Goal: Ask a question: Seek information or help from site administrators or community

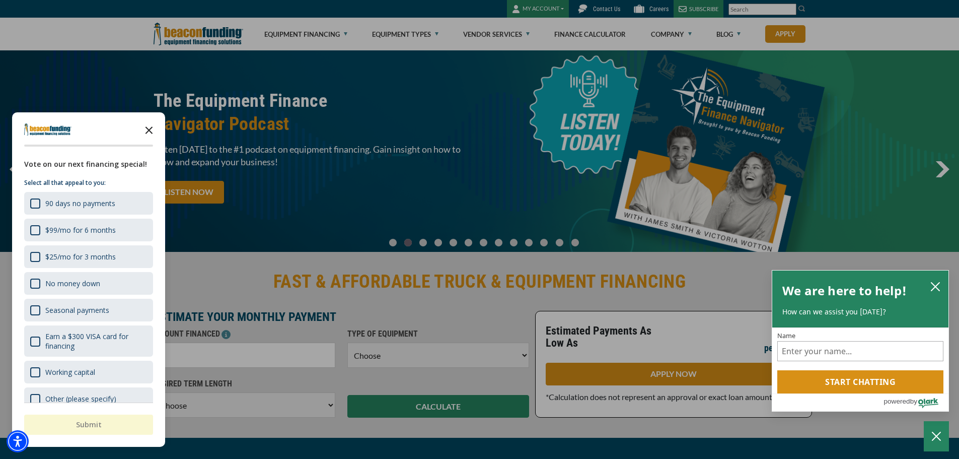
click at [148, 127] on icon "Close the survey" at bounding box center [149, 129] width 20 height 20
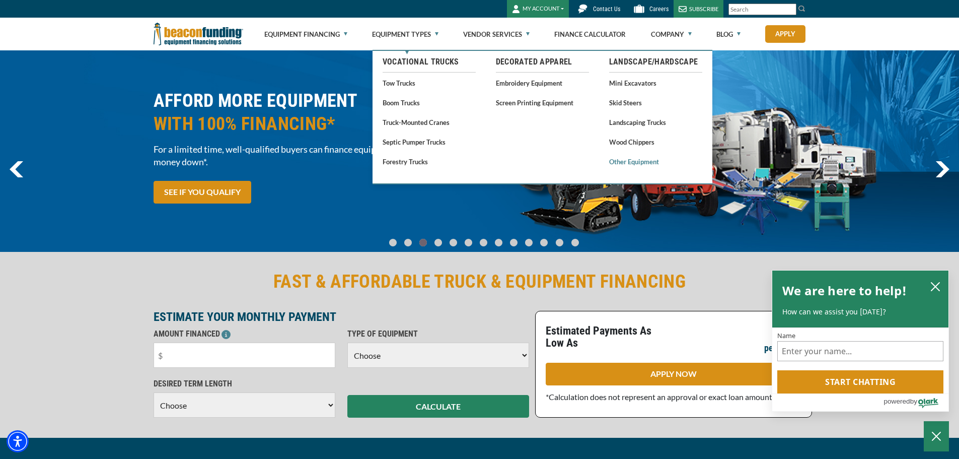
click at [625, 162] on link "Other Equipment" at bounding box center [655, 161] width 93 height 13
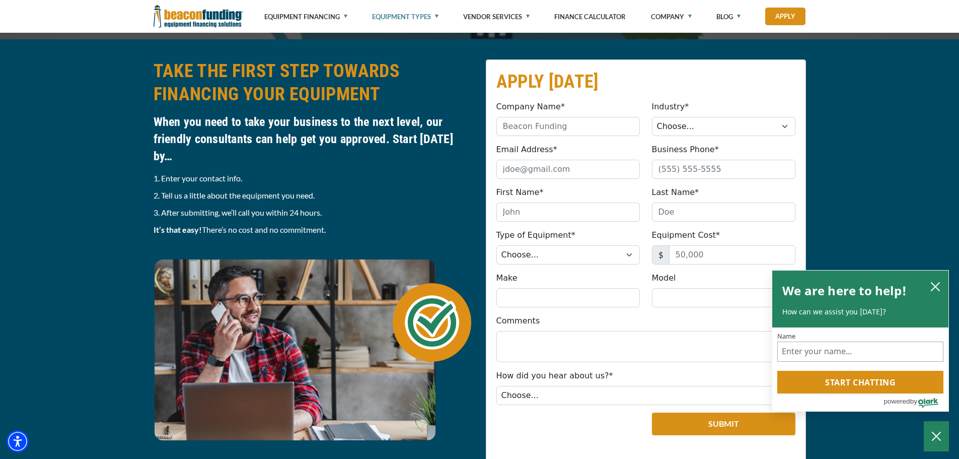
scroll to position [1208, 0]
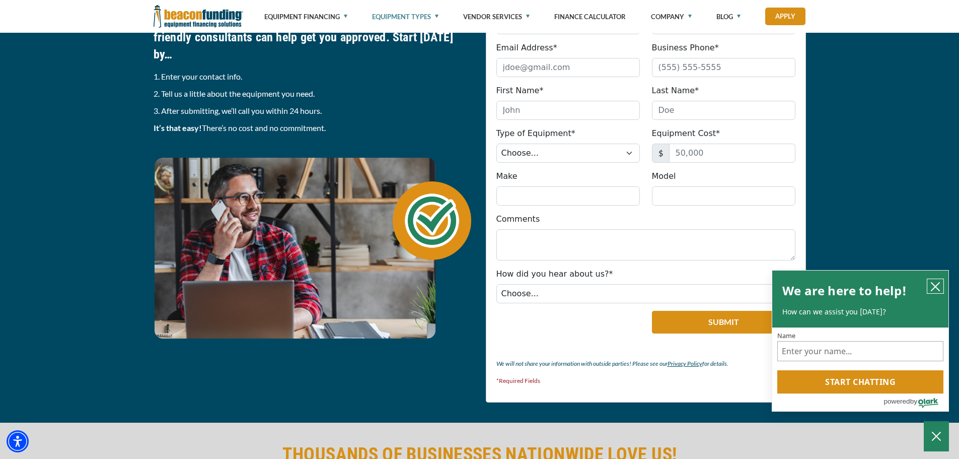
click at [936, 285] on icon "close chatbox" at bounding box center [936, 286] width 8 height 8
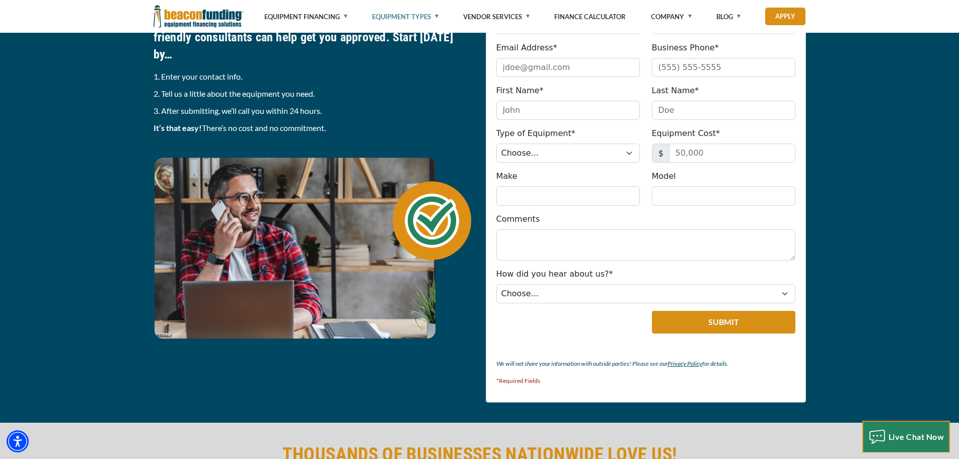
click at [921, 436] on span "Live Chat Now" at bounding box center [917, 437] width 56 height 10
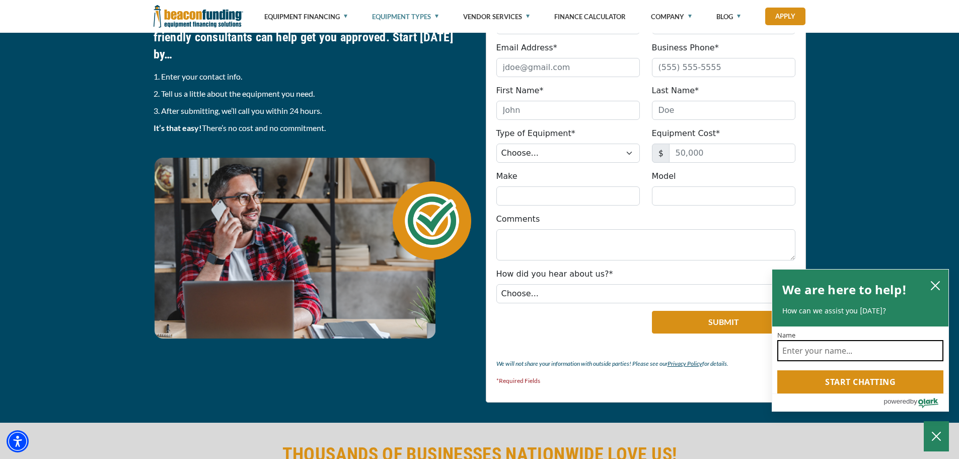
click at [829, 353] on input "Name" at bounding box center [860, 350] width 166 height 21
type input "do you lend on refurbished steel factory equipment for a new business?"
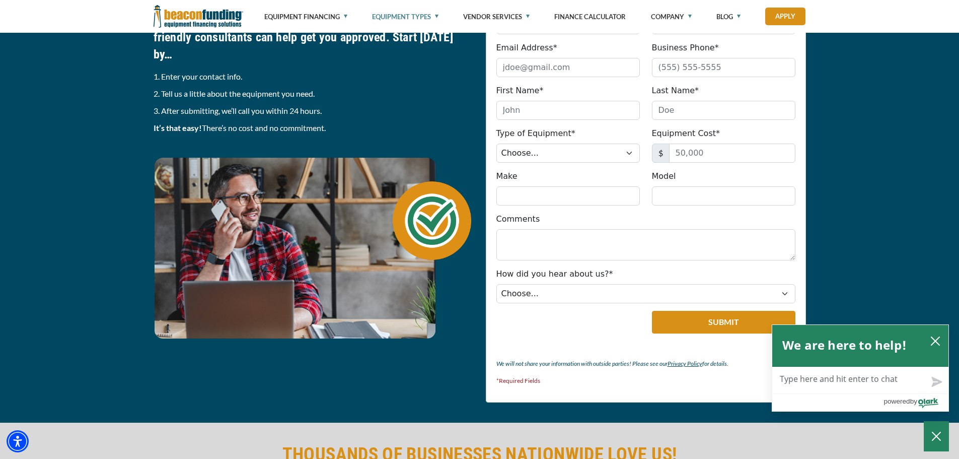
drag, startPoint x: 828, startPoint y: 371, endPoint x: 836, endPoint y: 382, distance: 13.8
click at [828, 373] on textarea "Live Chat Now" at bounding box center [860, 380] width 176 height 26
type textarea "h"
type textarea "hu"
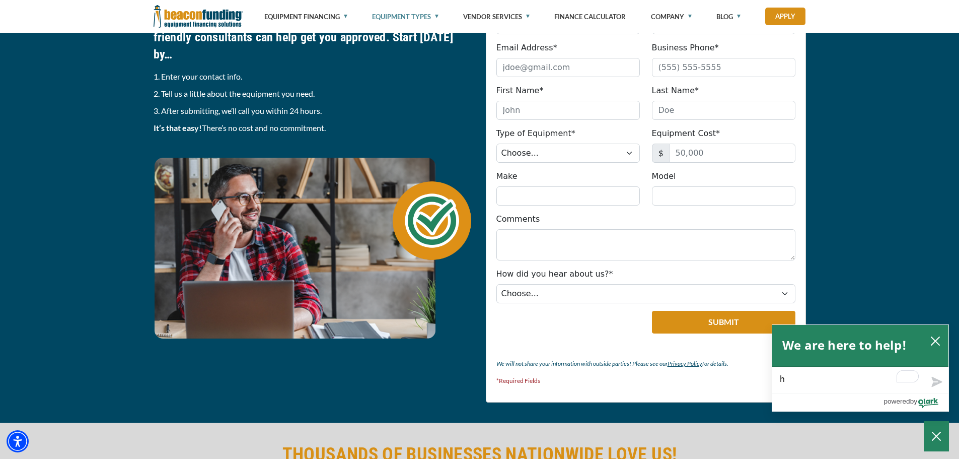
type textarea "hu"
type textarea "hui"
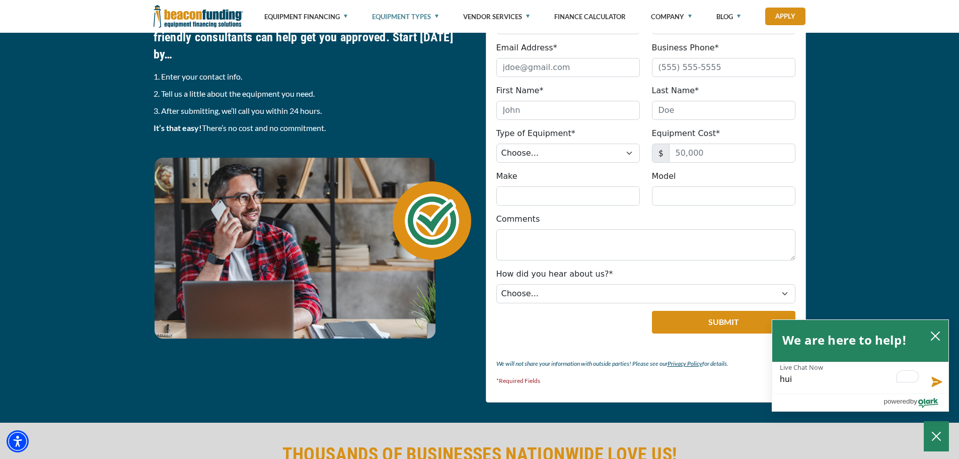
type textarea "hu"
type textarea "h"
type textarea "hi"
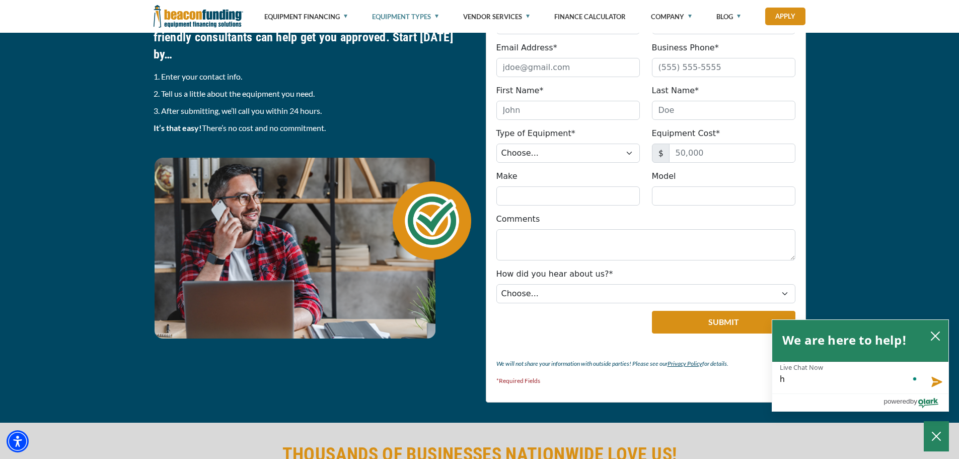
type textarea "hi"
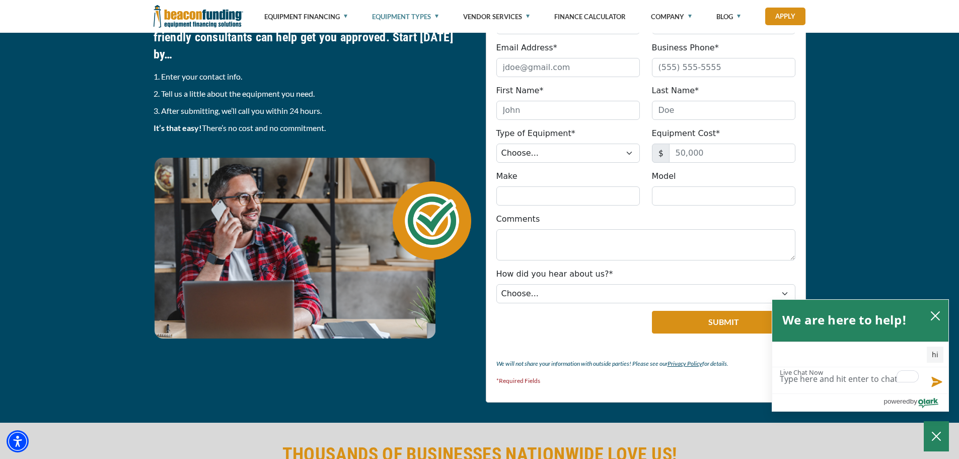
type textarea "d"
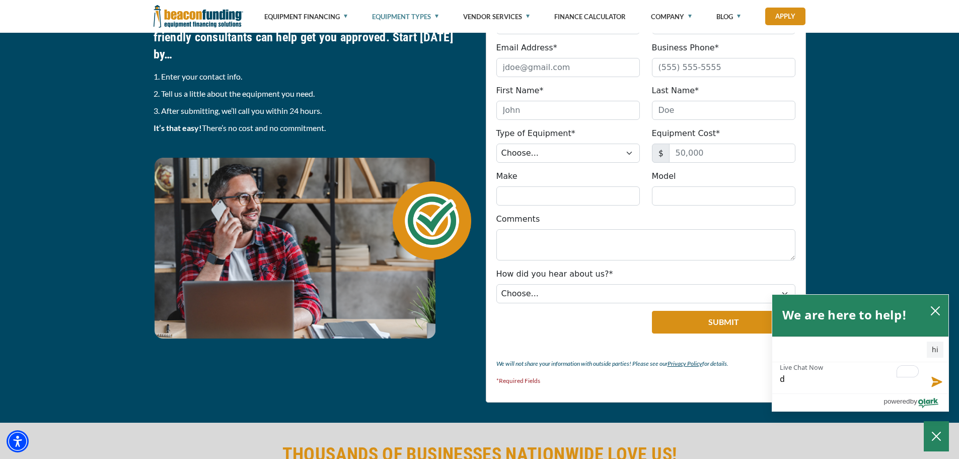
type textarea "do"
type textarea "do y"
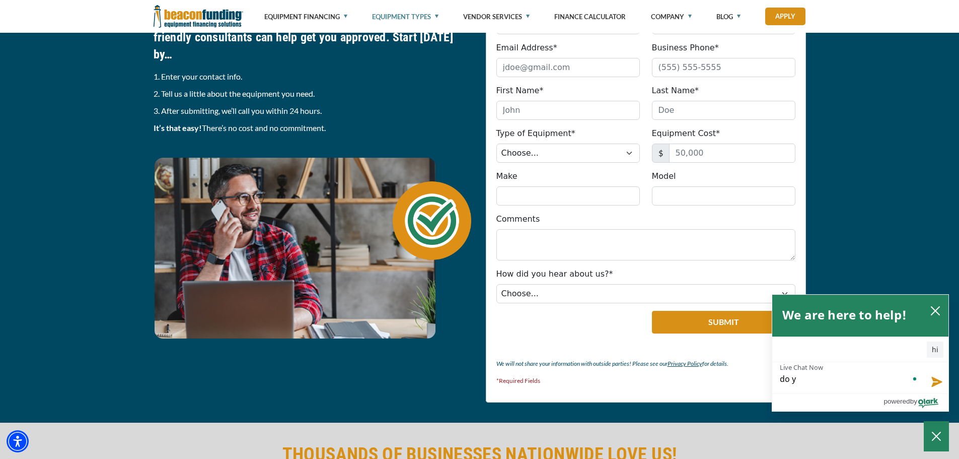
type textarea "do yo"
type textarea "do you"
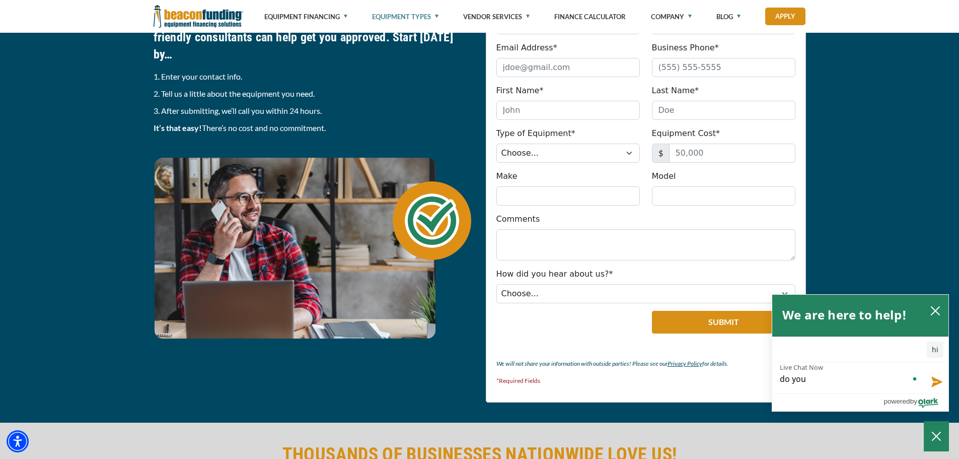
type textarea "do you"
type textarea "do you l"
type textarea "do you le"
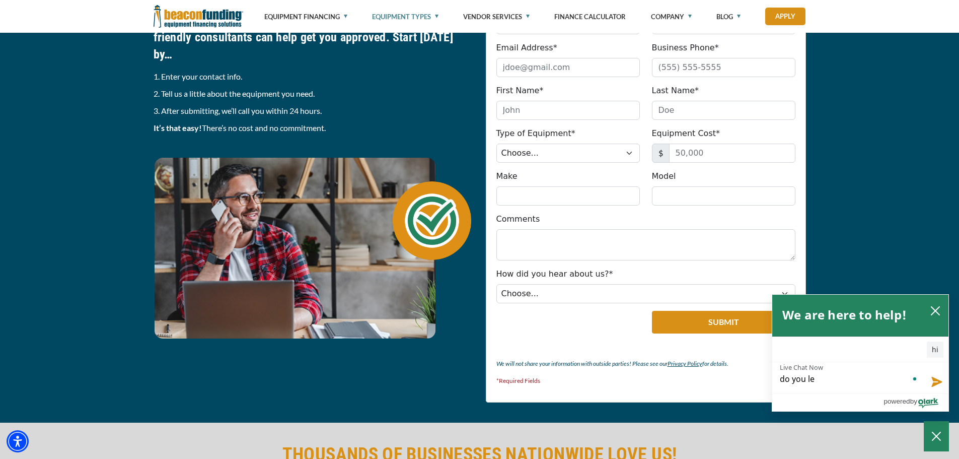
type textarea "do you len"
type textarea "do you lend"
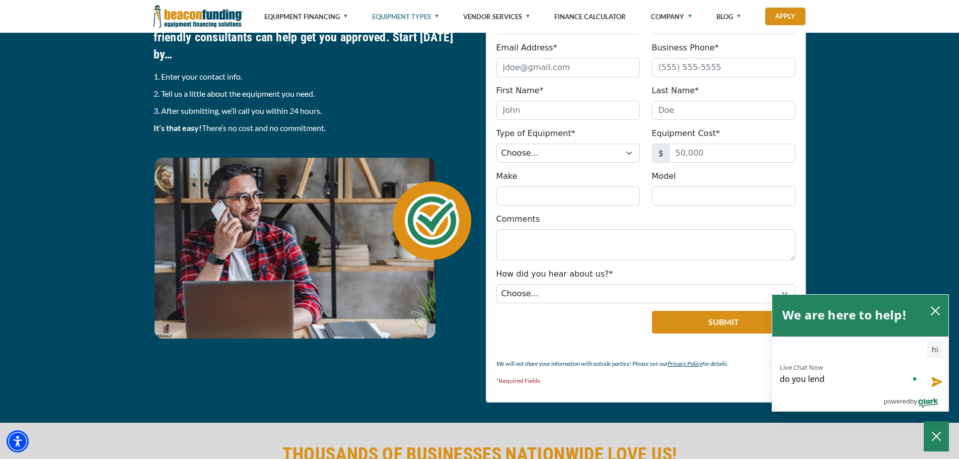
type textarea "do you lend"
type textarea "do you lend o"
type textarea "do you lend on"
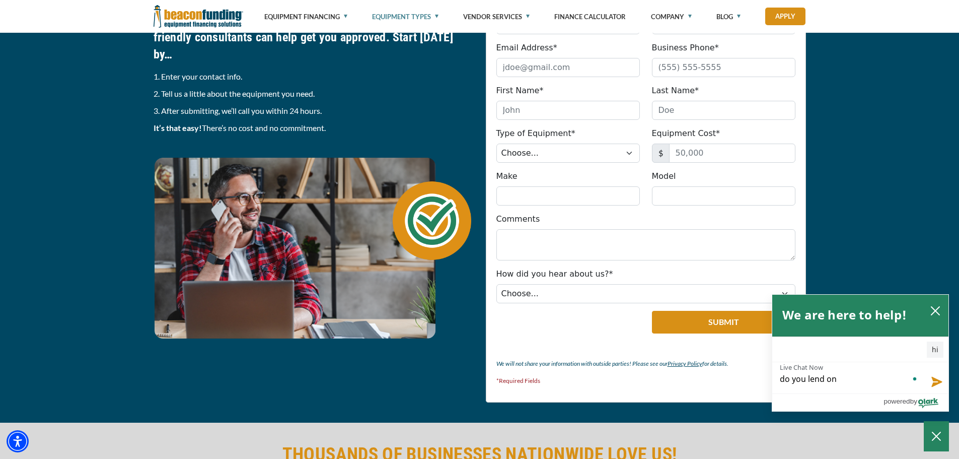
type textarea "do you lend on"
type textarea "do you lend on r"
type textarea "do you lend on re"
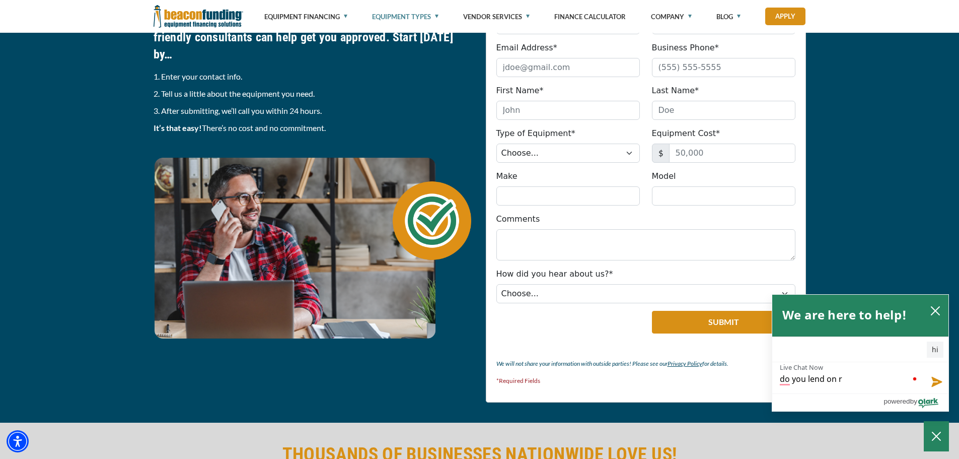
type textarea "do you lend on re"
type textarea "do you lend on ref"
type textarea "do you lend on refu"
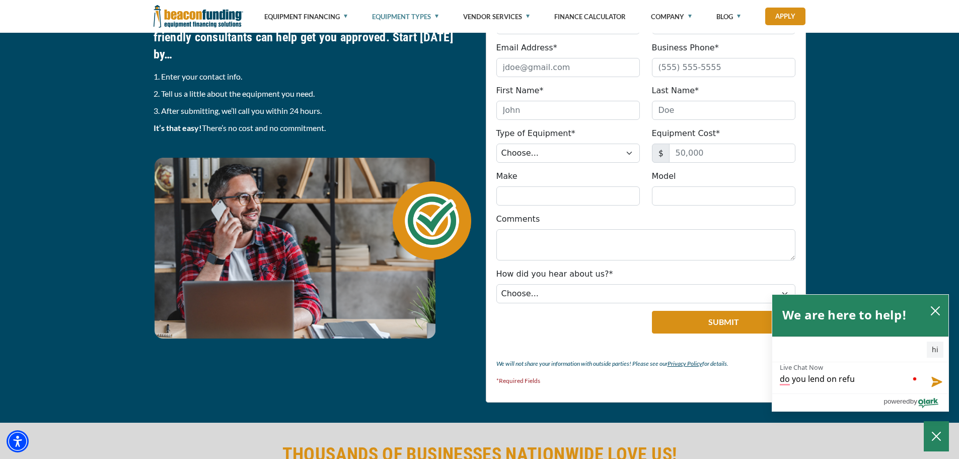
type textarea "do you lend on refur"
type textarea "do you lend on refurb"
type textarea "do you lend on refurbi"
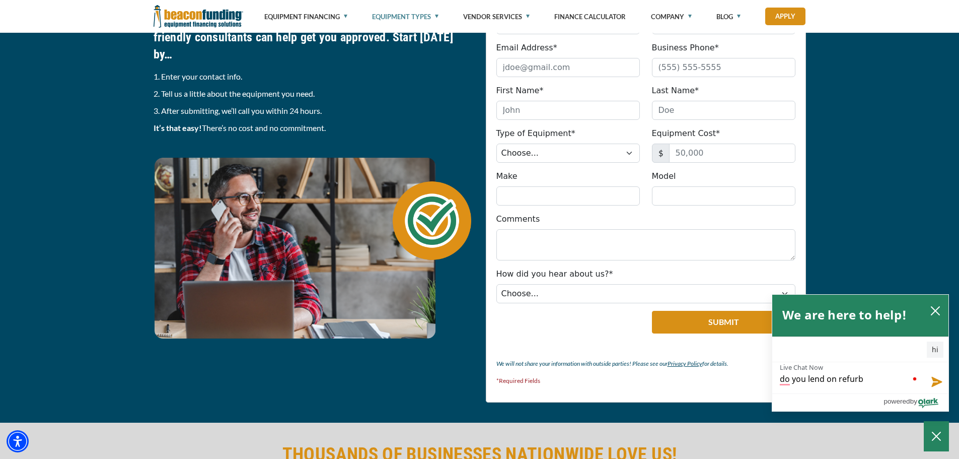
type textarea "do you lend on refurbi"
type textarea "do you lend on refurbis"
type textarea "do you lend on refurbish"
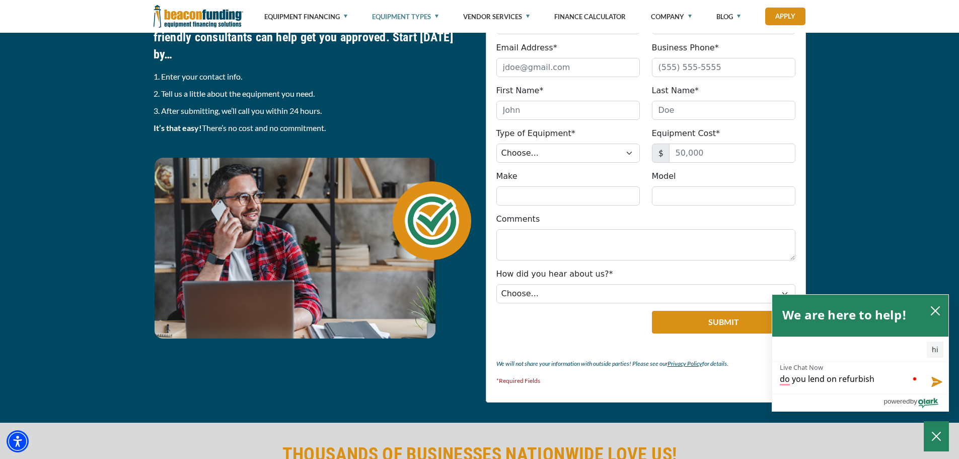
type textarea "do you lend on refurbishe"
type textarea "do you lend on refurbished"
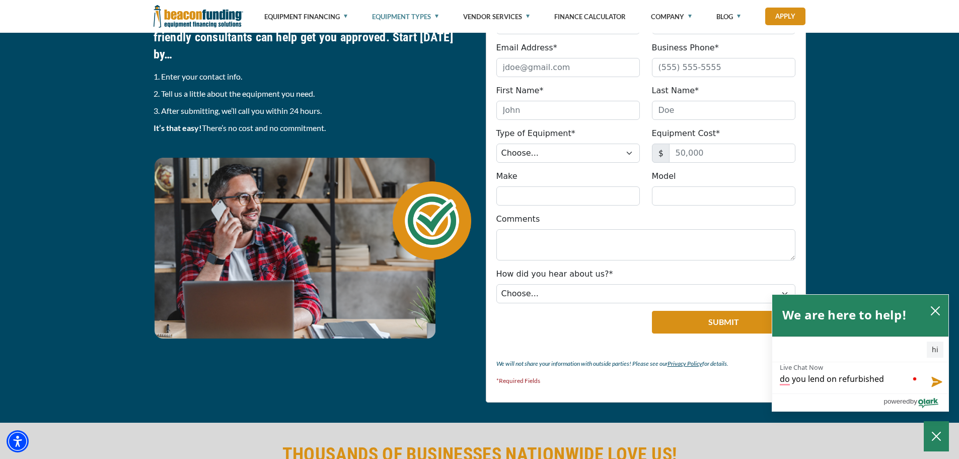
type textarea "do you lend on refurbished"
type textarea "do you lend on refurbished s"
type textarea "do you lend on refurbished st"
type textarea "do you lend on refurbished ste"
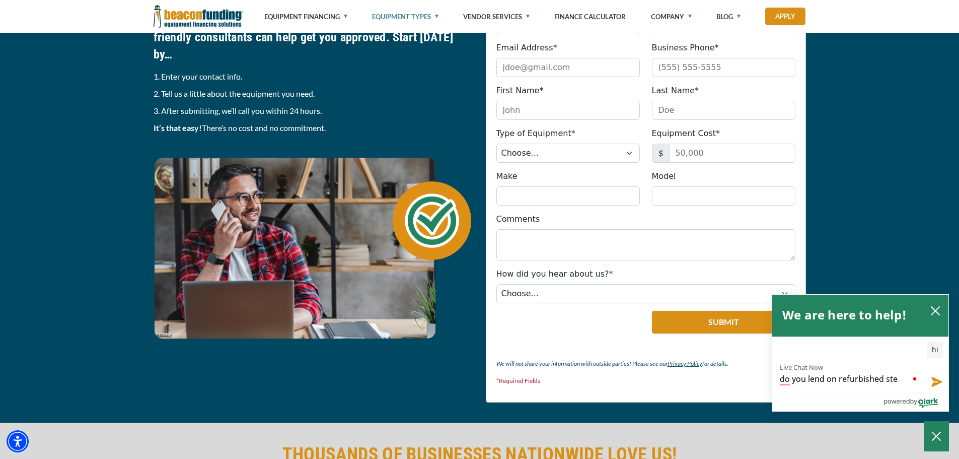
type textarea "do you lend on refurbished stee"
type textarea "do you lend on refurbished steel"
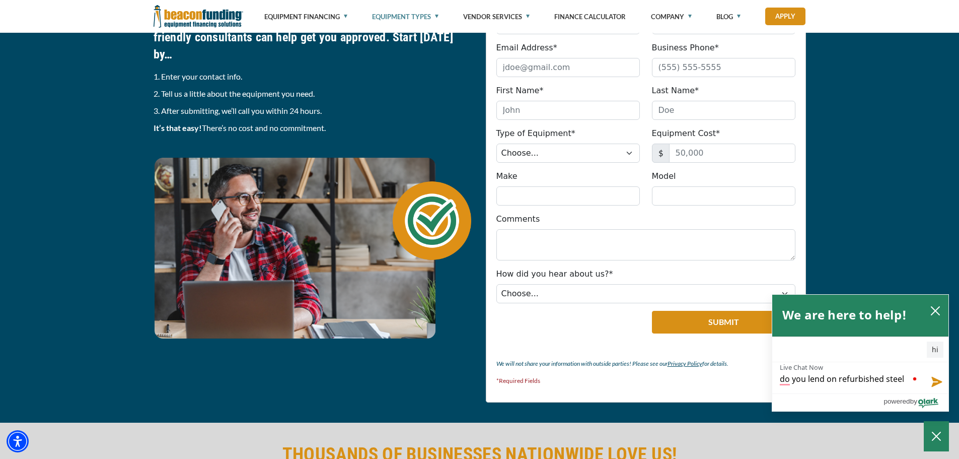
type textarea "do you lend on refurbished steel"
type textarea "do you lend on refurbished steel f"
type textarea "do you lend on refurbished steel fa"
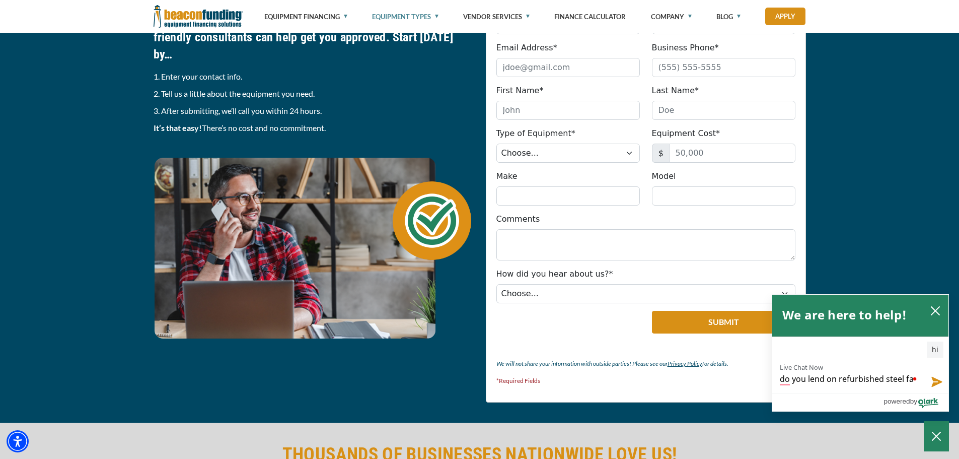
type textarea "do you lend on refurbished steel fac"
type textarea "do you lend on refurbished steel fact"
type textarea "do you lend on refurbished steel facto"
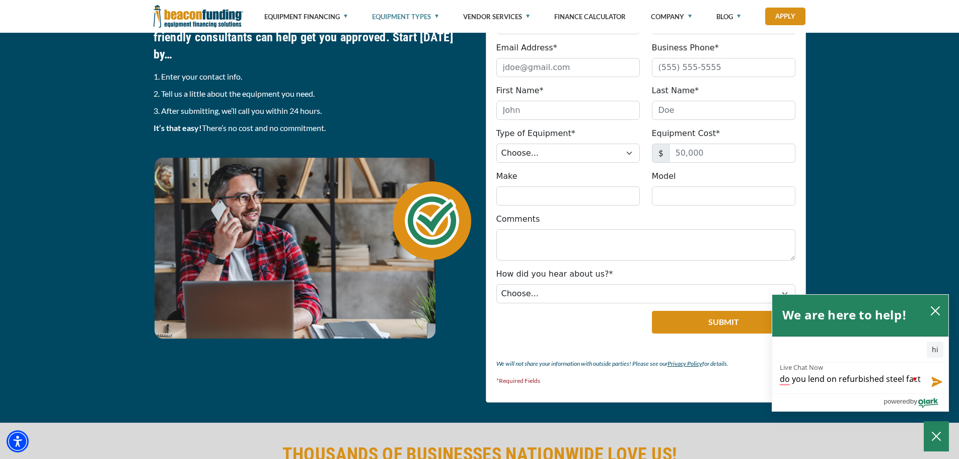
type textarea "do you lend on refurbished steel facto"
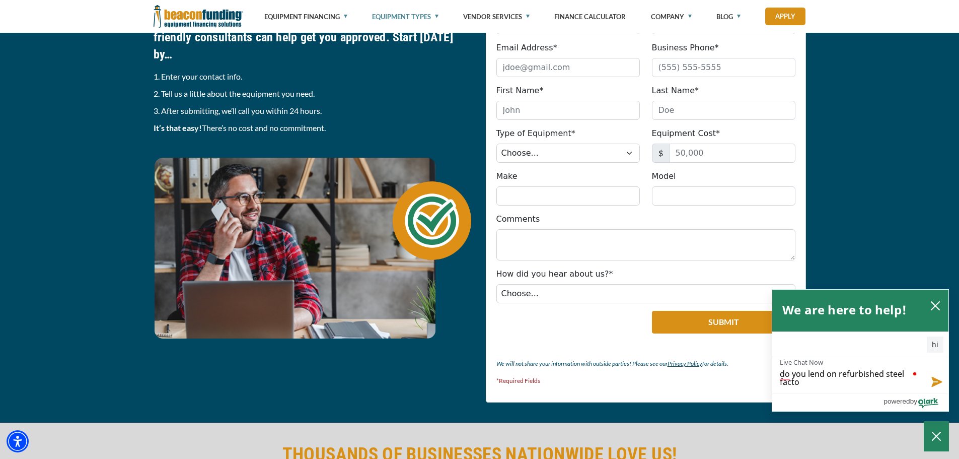
type textarea "do you lend on refurbished steel factor"
type textarea "do you lend on refurbished steel factory"
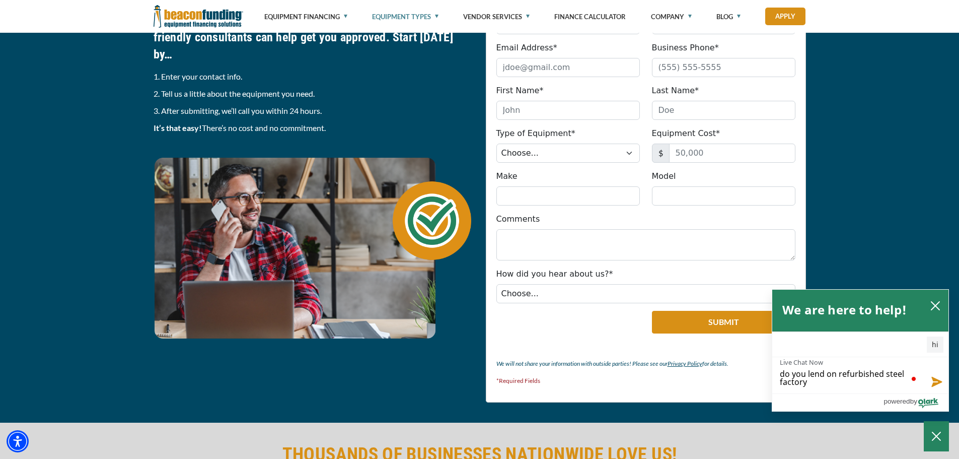
type textarea "do you lend on refurbished steel factory"
type textarea "do you lend on refurbished steel factory e"
type textarea "do you lend on refurbished steel factory eq"
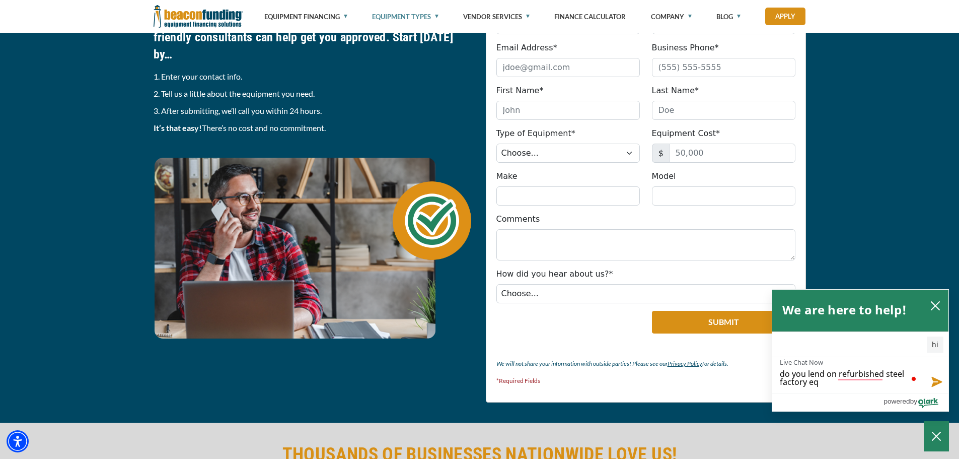
type textarea "do you lend on refurbished steel factory equ"
type textarea "do you lend on refurbished steel factory equi"
type textarea "do you lend on refurbished steel factory equip"
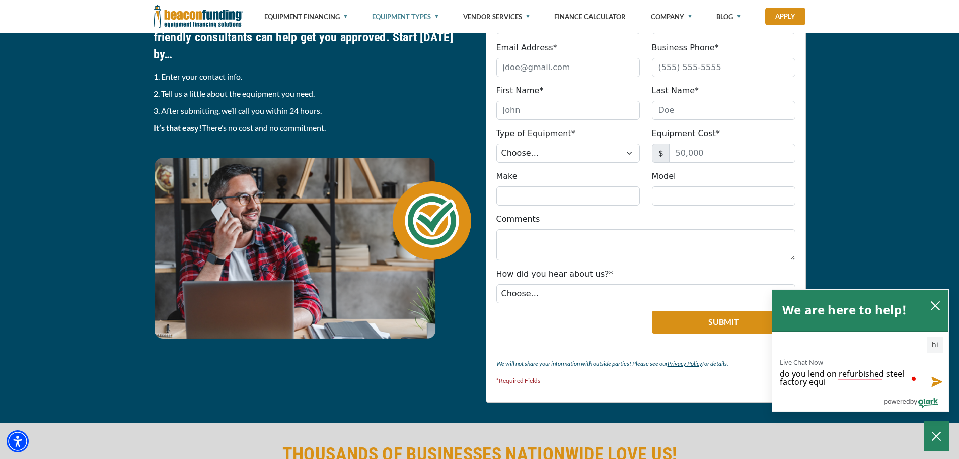
type textarea "do you lend on refurbished steel factory equip"
type textarea "do you lend on refurbished steel factory equipm"
type textarea "do you lend on refurbished steel factory equipme"
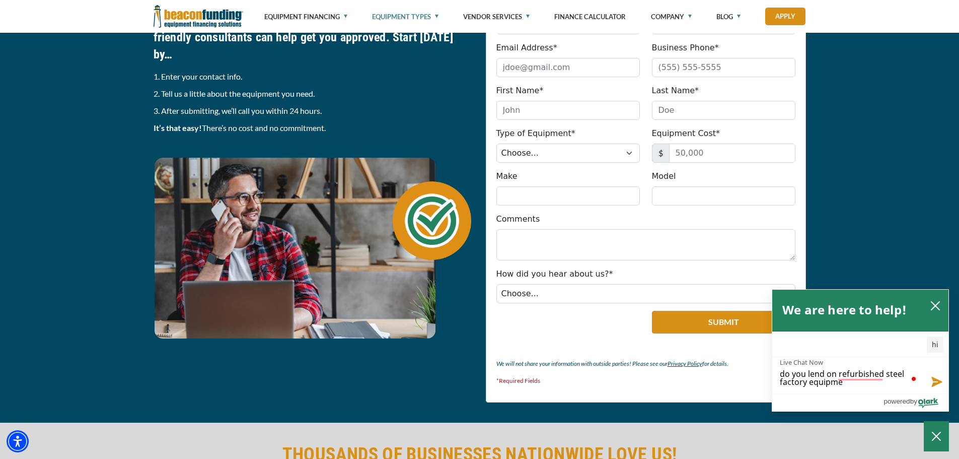
type textarea "do you lend on refurbished steel factory equipmen"
type textarea "do you lend on refurbished steel factory equipment"
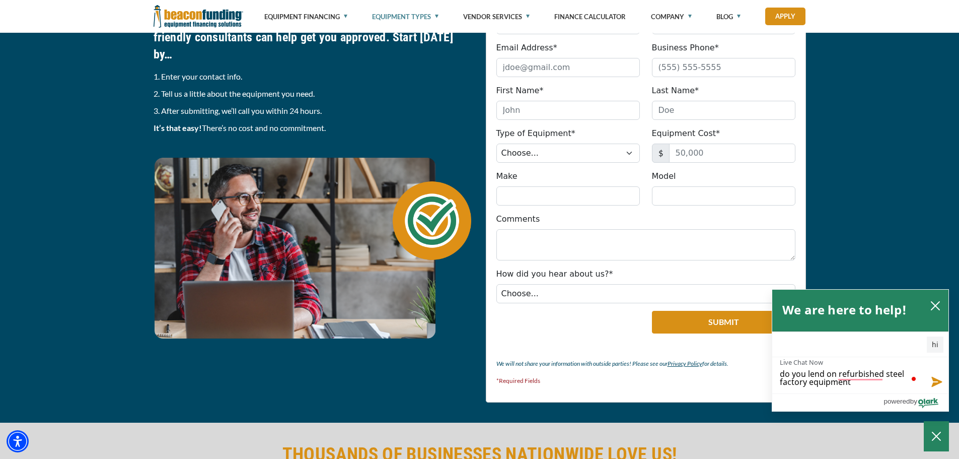
type textarea "do you lend on refurbished steel factory equipment"
type textarea "do you lend on refurbished steel factory equipment f"
type textarea "do you lend on refurbished steel factory equipment fo"
type textarea "do you lend on refurbished steel factory equipment for"
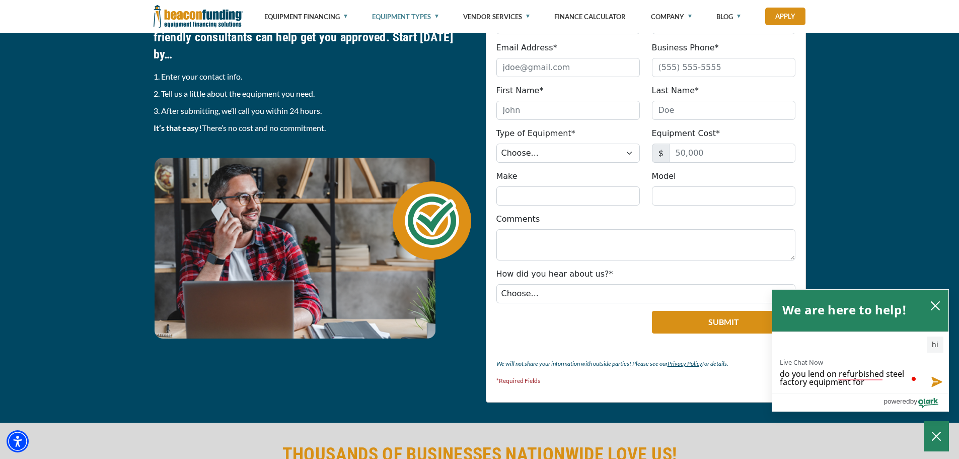
type textarea "do you lend on refurbished steel factory equipment for"
type textarea "do you lend on refurbished steel factory equipment for a"
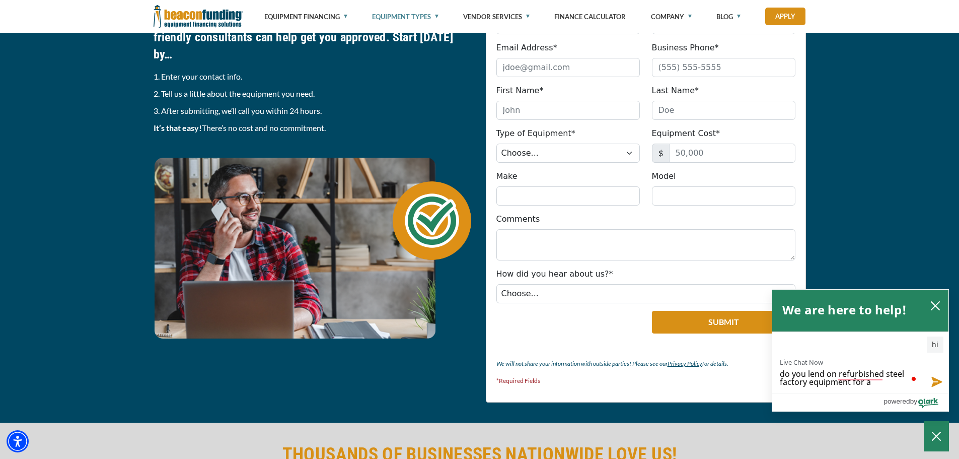
type textarea "do you lend on refurbished steel factory equipment for a"
type textarea "do you lend on refurbished steel factory equipment for a n"
type textarea "do you lend on refurbished steel factory equipment for a ne"
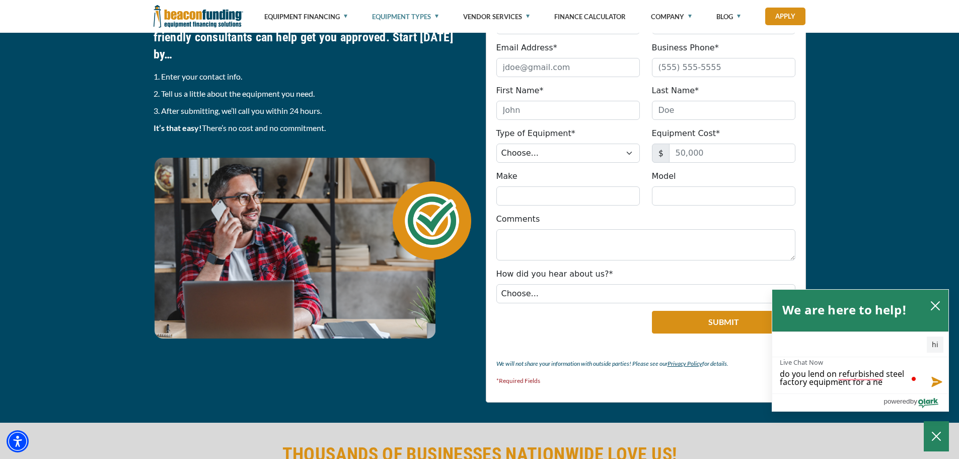
type textarea "do you lend on refurbished steel factory equipment for a new"
type textarea "do you lend on refurbished steel factory equipment for a new c"
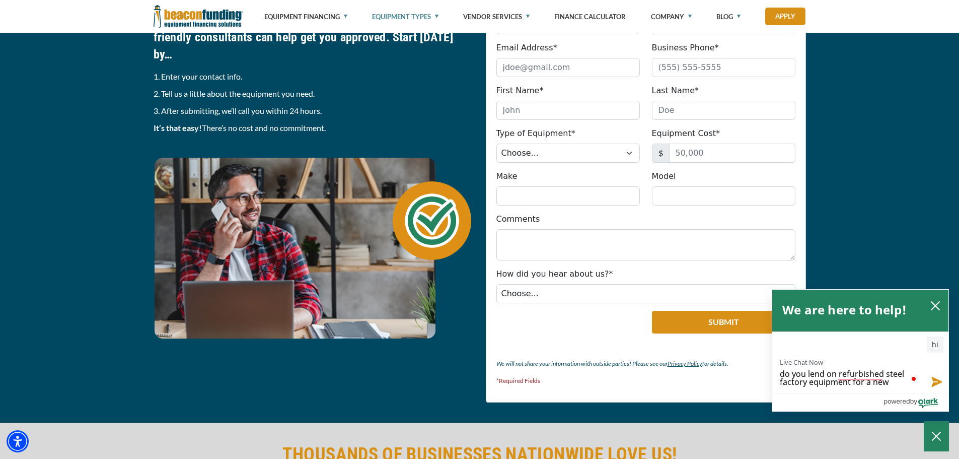
type textarea "do you lend on refurbished steel factory equipment for a new c"
type textarea "do you lend on refurbished steel factory equipment for a new co"
type textarea "do you lend on refurbished steel factory equipment for a new com"
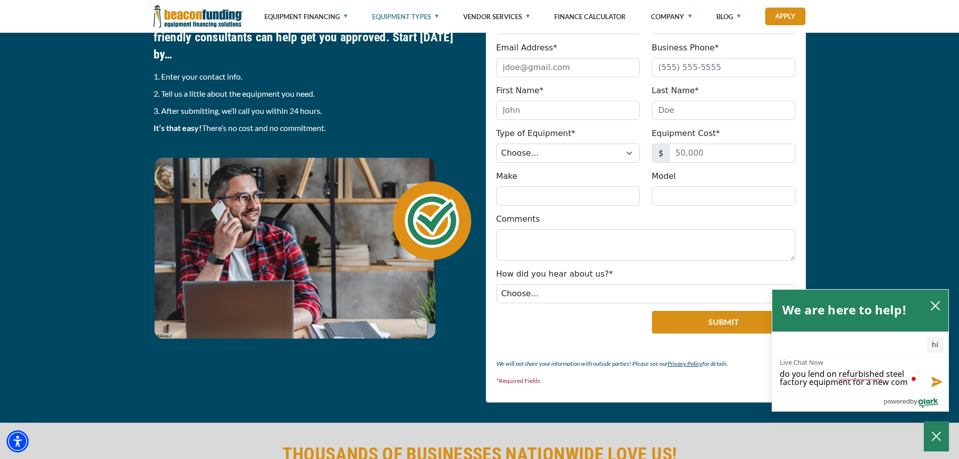
type textarea "do you lend on refurbished steel factory equipment for a new comp"
type textarea "do you lend on refurbished steel factory equipment for a new compa"
type textarea "do you lend on refurbished steel factory equipment for a new compan"
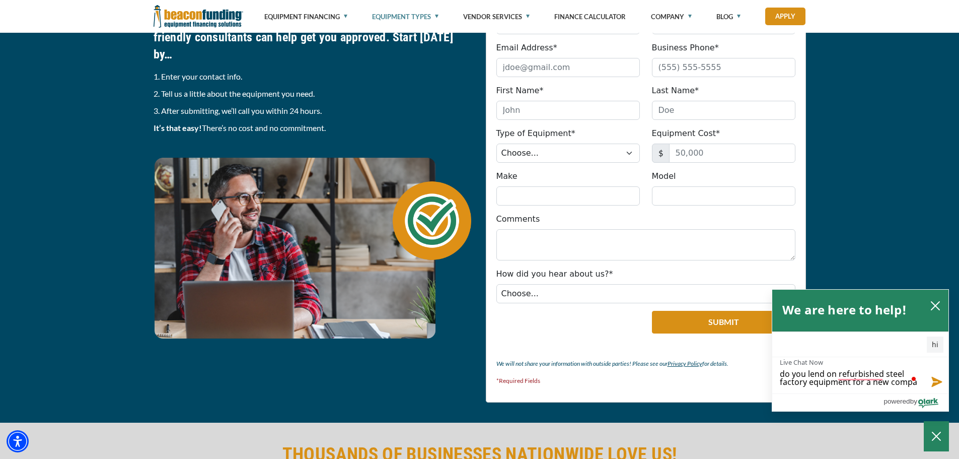
type textarea "do you lend on refurbished steel factory equipment for a new compan"
type textarea "do you lend on refurbished steel factory equipment for a new company"
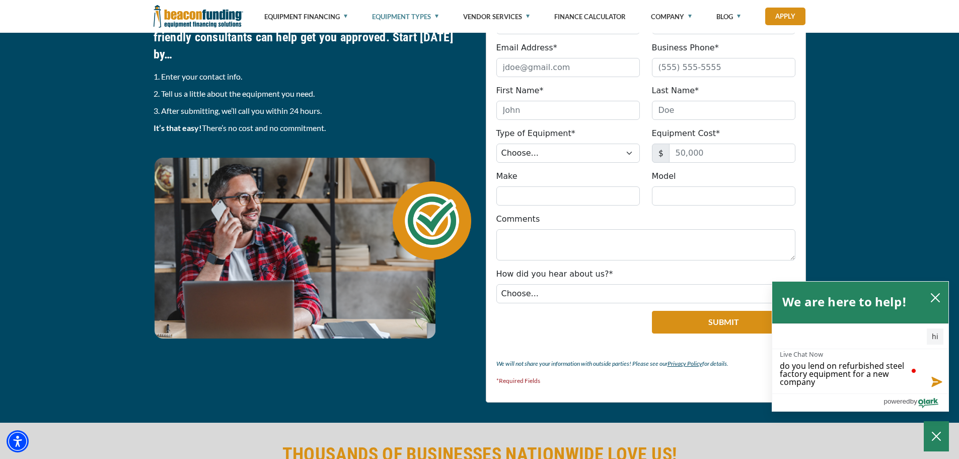
scroll to position [0, 0]
type textarea "do you lend on refurbished steel factory equipment for a new company?"
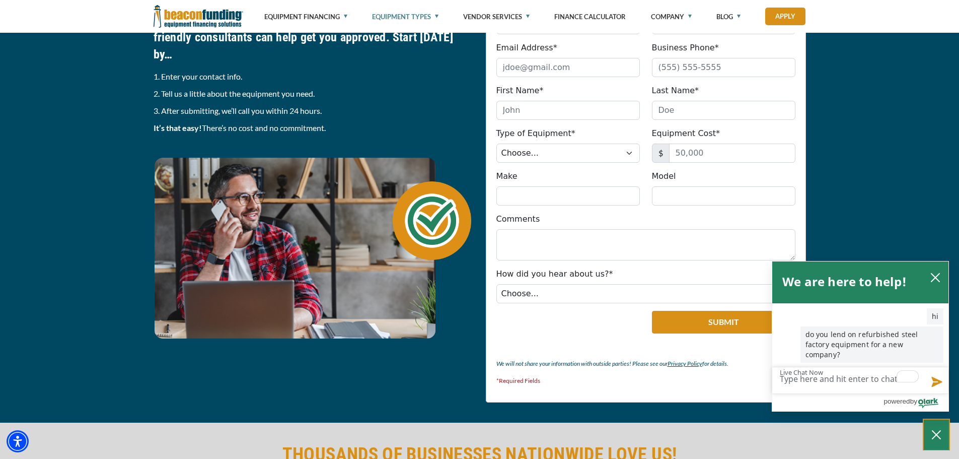
click at [942, 435] on button "Close Chatbox" at bounding box center [936, 434] width 25 height 30
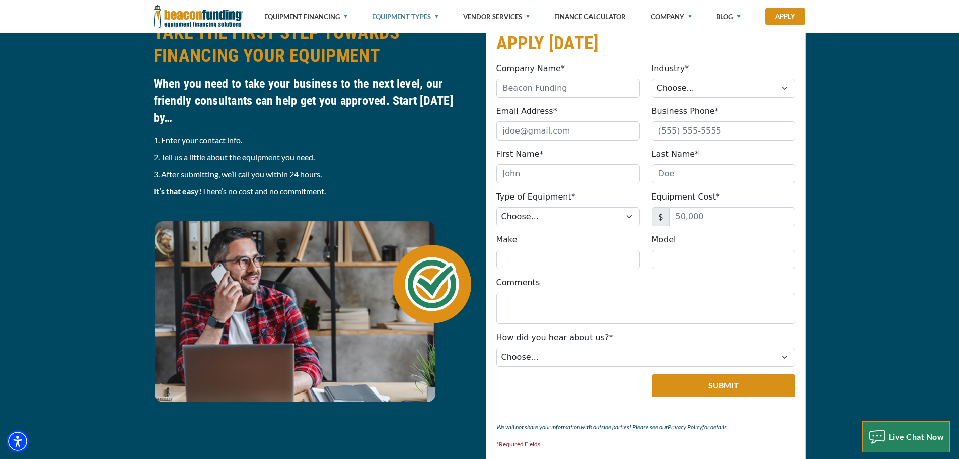
scroll to position [1057, 0]
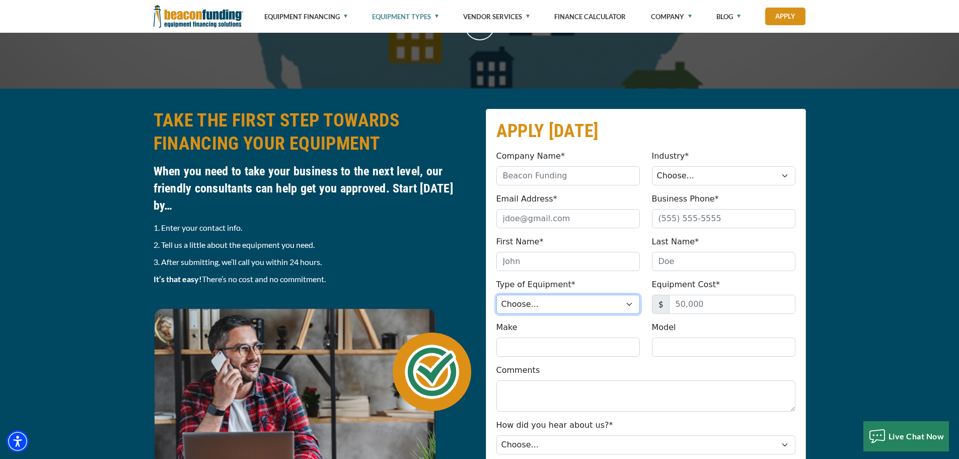
click at [556, 305] on select "Choose... Backhoe Boom/Bucket Truck Chipper Commercial Mower Crane DTG/DTF Prin…" at bounding box center [568, 304] width 144 height 19
select select "13"
click at [496, 295] on select "Choose... Backhoe Boom/Bucket Truck Chipper Commercial Mower Crane DTG/DTF Prin…" at bounding box center [568, 304] width 144 height 19
click at [563, 306] on select "Choose... Backhoe Boom/Bucket Truck Chipper Commercial Mower Crane DTG/DTF Prin…" at bounding box center [568, 304] width 144 height 19
click at [533, 303] on select "Choose... Backhoe Boom/Bucket Truck Chipper Commercial Mower Crane DTG/DTF Prin…" at bounding box center [568, 304] width 144 height 19
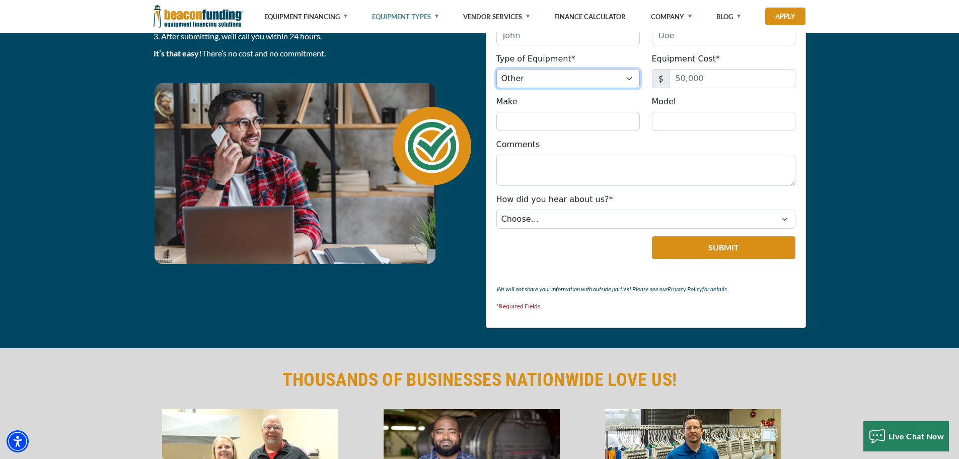
scroll to position [1309, 0]
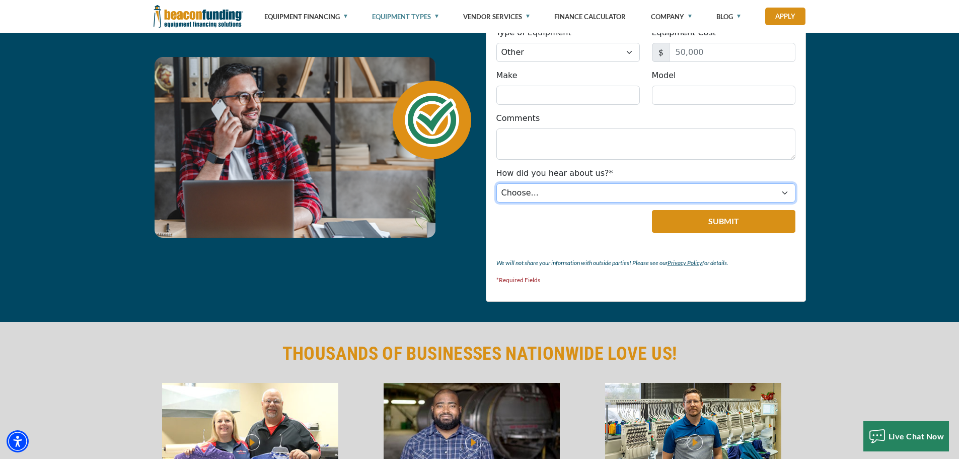
click at [527, 188] on select "Choose... Internet Search Vendor Referral Word of Mouth Client Referral Email E…" at bounding box center [645, 192] width 299 height 19
click at [527, 190] on select "Choose... Internet Search Vendor Referral Word of Mouth Client Referral Email E…" at bounding box center [645, 192] width 299 height 19
